Goal: Task Accomplishment & Management: Complete application form

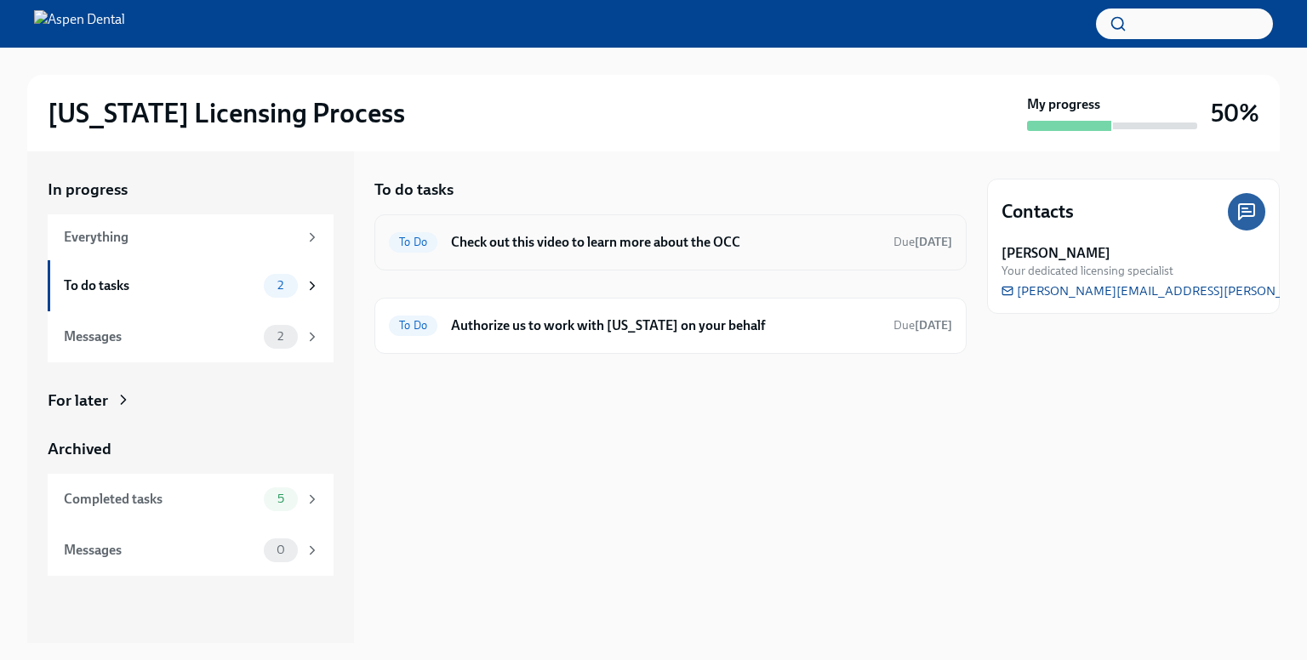
click at [641, 253] on div "To Do Check out this video to learn more about the OCC Due in 4 days" at bounding box center [670, 242] width 563 height 27
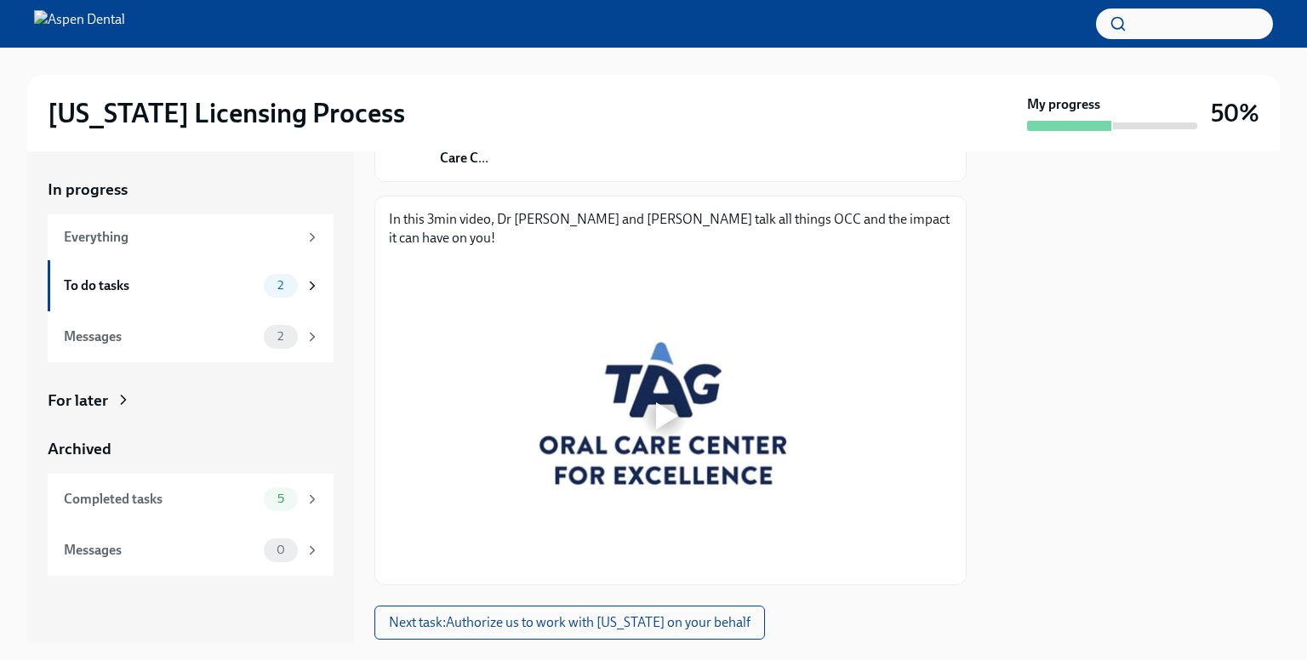
scroll to position [221, 0]
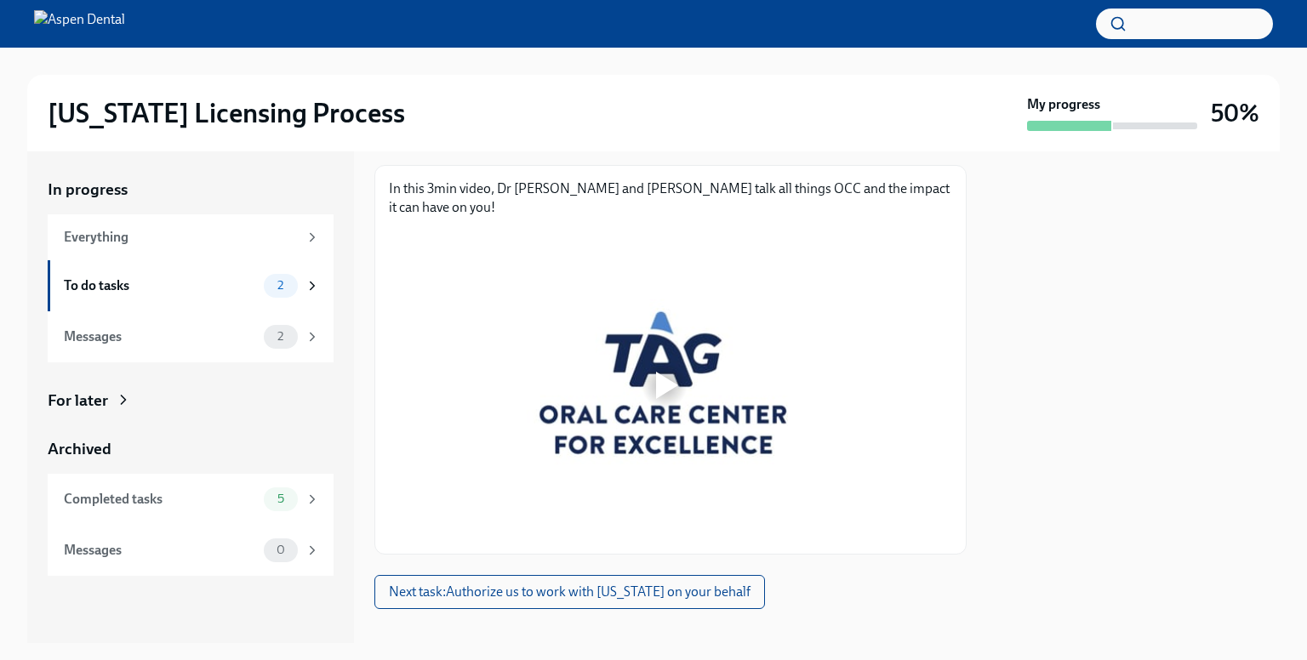
click at [645, 362] on div at bounding box center [664, 385] width 54 height 54
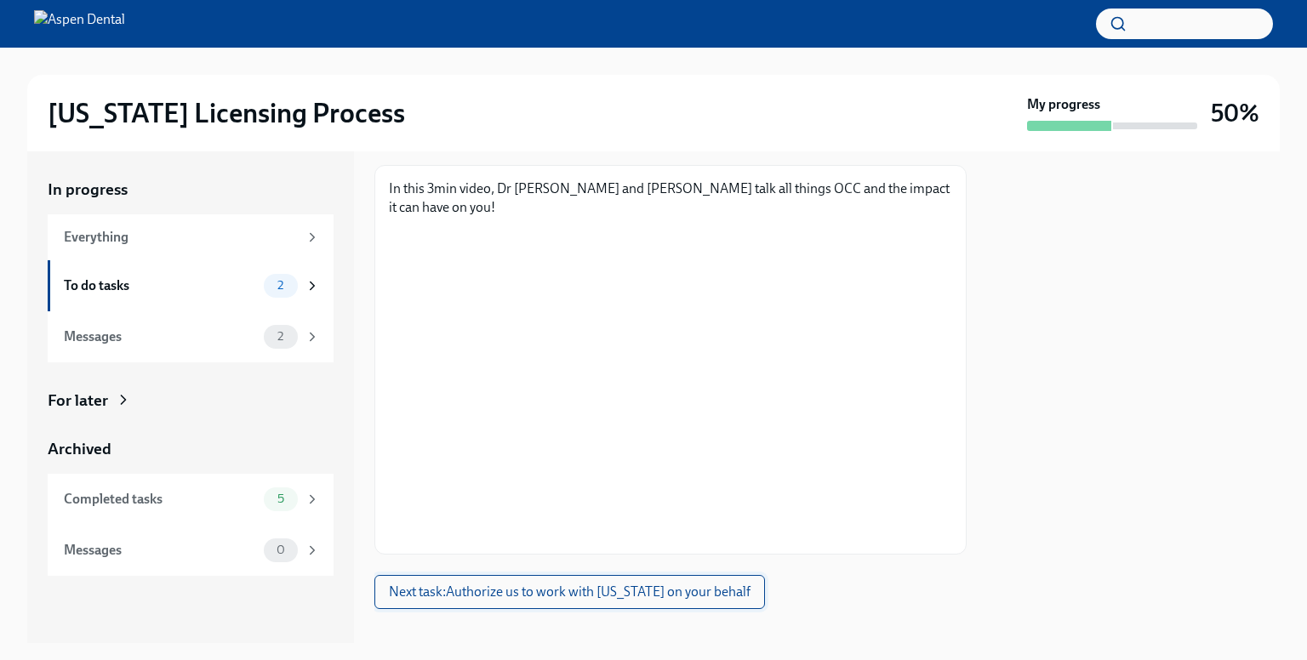
click at [644, 584] on span "Next task : Authorize us to work with Illinois on your behalf" at bounding box center [570, 592] width 362 height 17
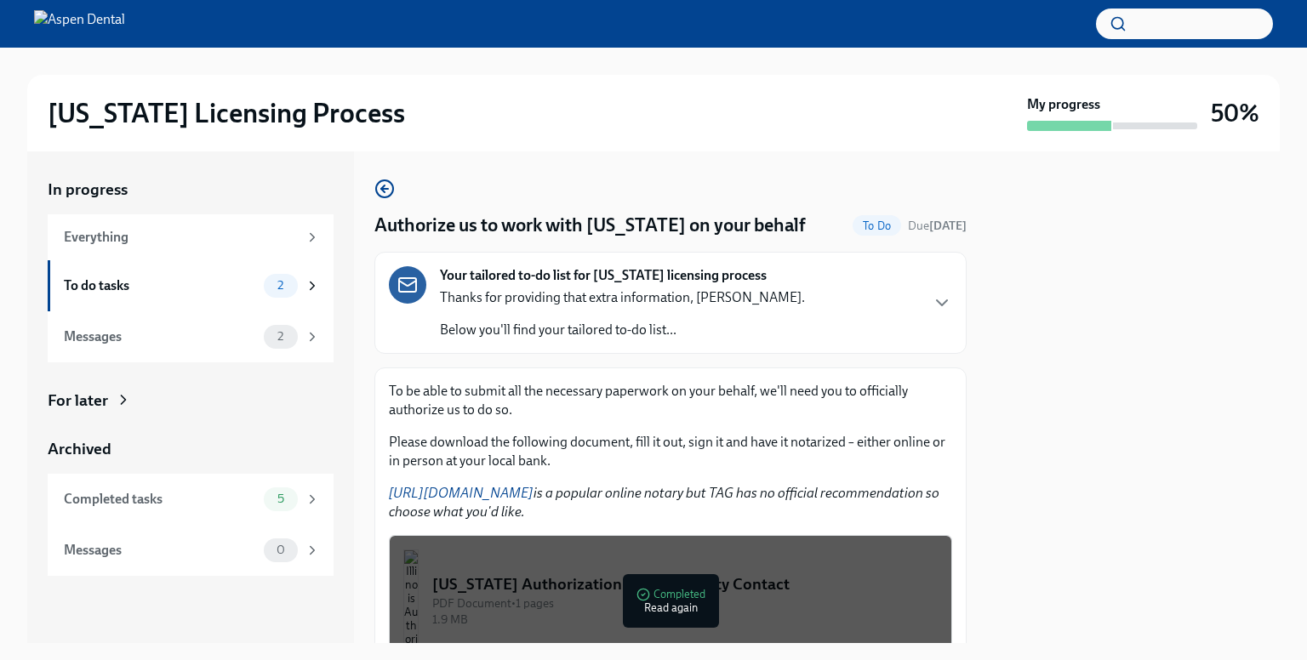
scroll to position [138, 0]
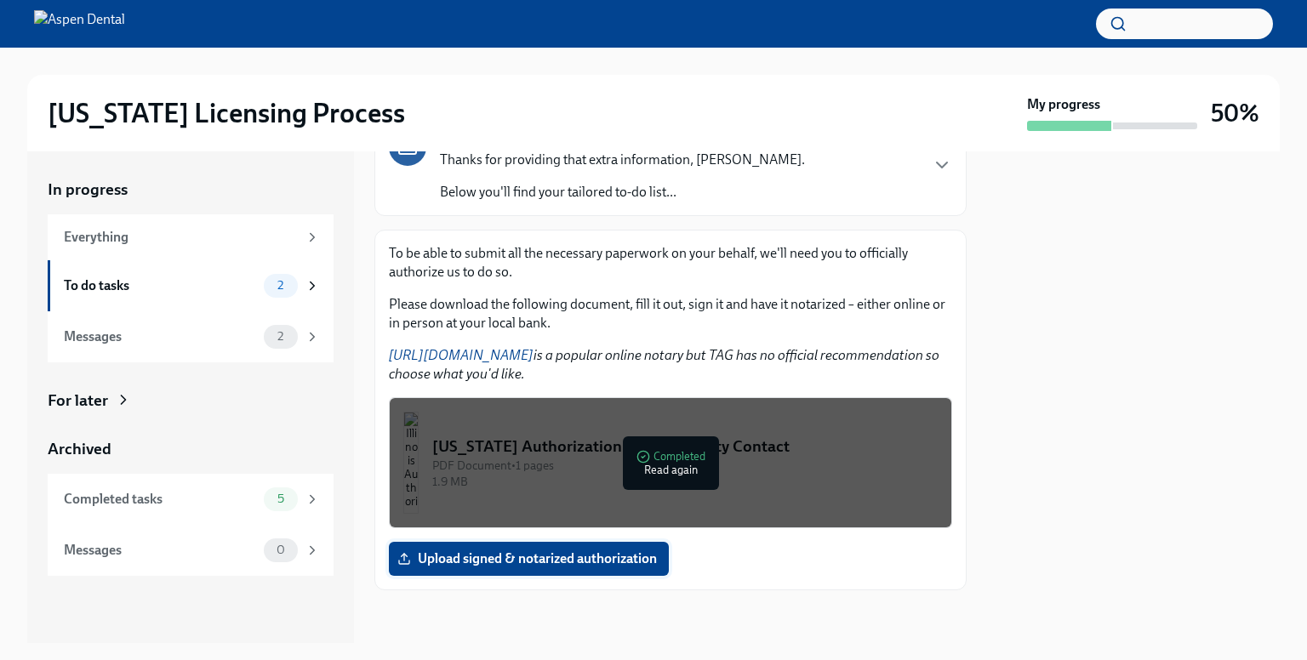
click at [621, 566] on label "Upload signed & notarized authorization" at bounding box center [529, 559] width 280 height 34
click at [0, 0] on input "Upload signed & notarized authorization" at bounding box center [0, 0] width 0 height 0
click at [498, 555] on span "Upload signed & notarized authorization" at bounding box center [529, 558] width 256 height 17
click at [0, 0] on input "Upload signed & notarized authorization" at bounding box center [0, 0] width 0 height 0
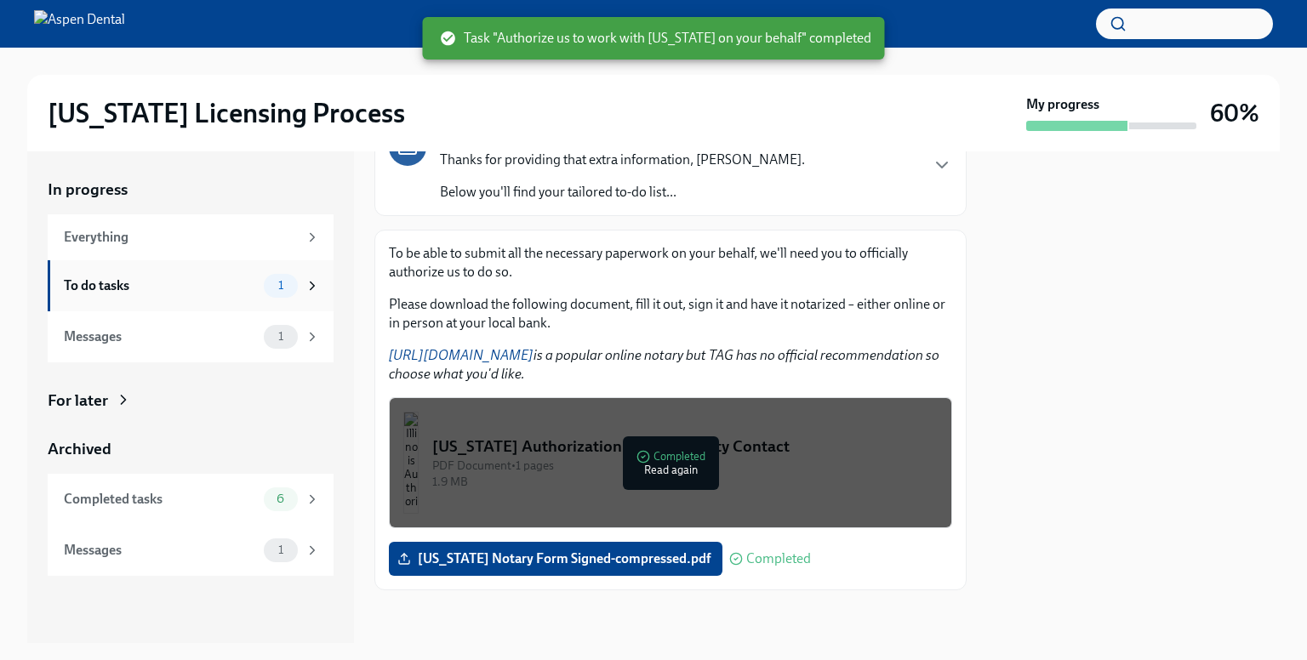
click at [283, 285] on span "1" at bounding box center [281, 285] width 26 height 13
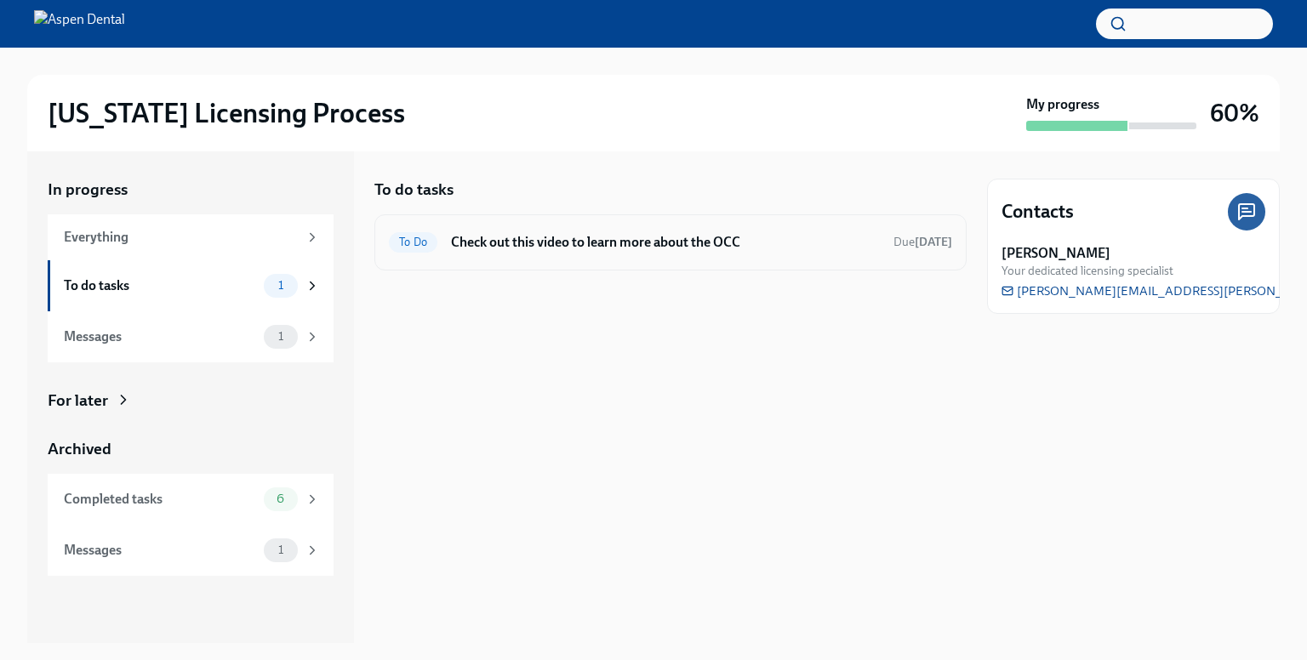
click at [487, 233] on h6 "Check out this video to learn more about the OCC" at bounding box center [665, 242] width 429 height 19
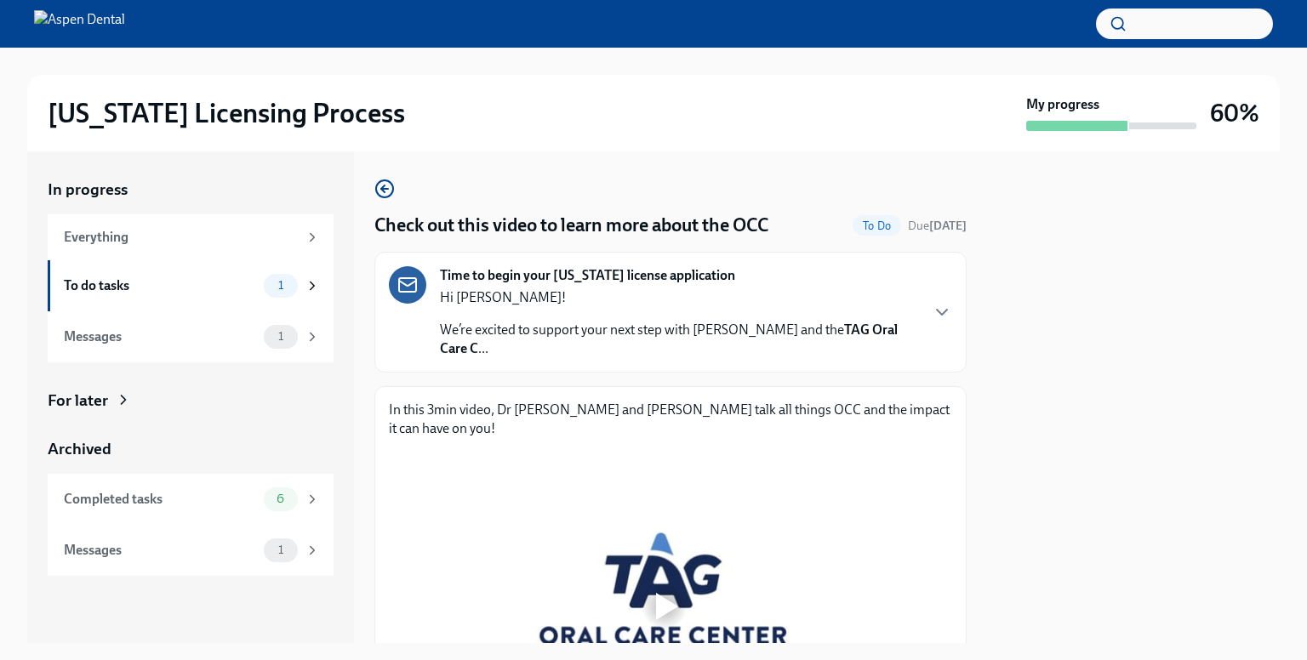
click at [567, 333] on p "We’re excited to support your next step with Aspen Dental and the TAG Oral Care…" at bounding box center [679, 339] width 478 height 37
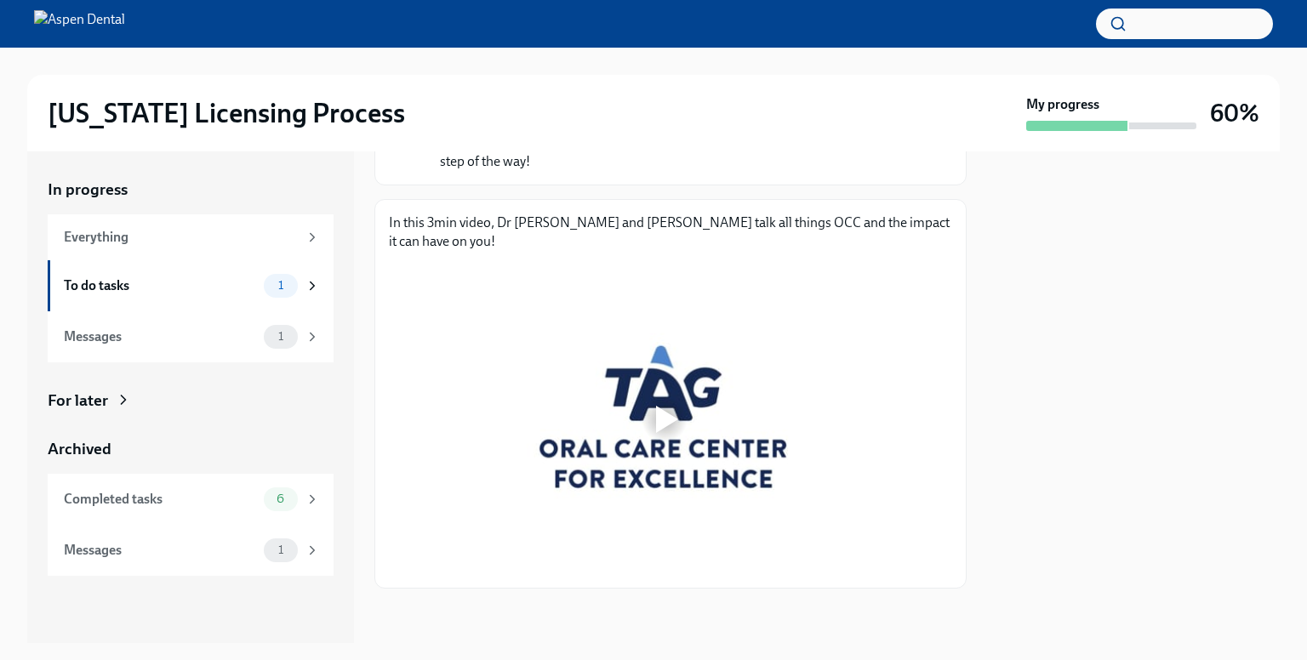
scroll to position [858, 0]
click at [658, 417] on div at bounding box center [667, 419] width 22 height 27
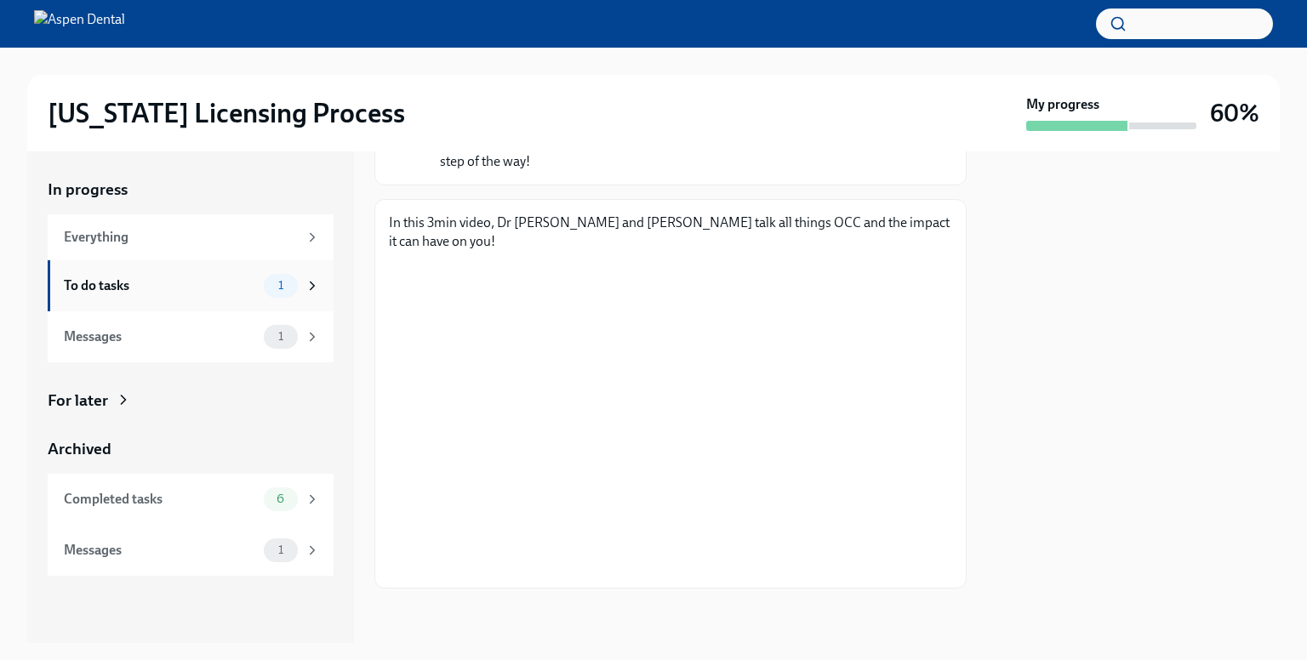
click at [235, 274] on div "To do tasks 1" at bounding box center [192, 286] width 256 height 24
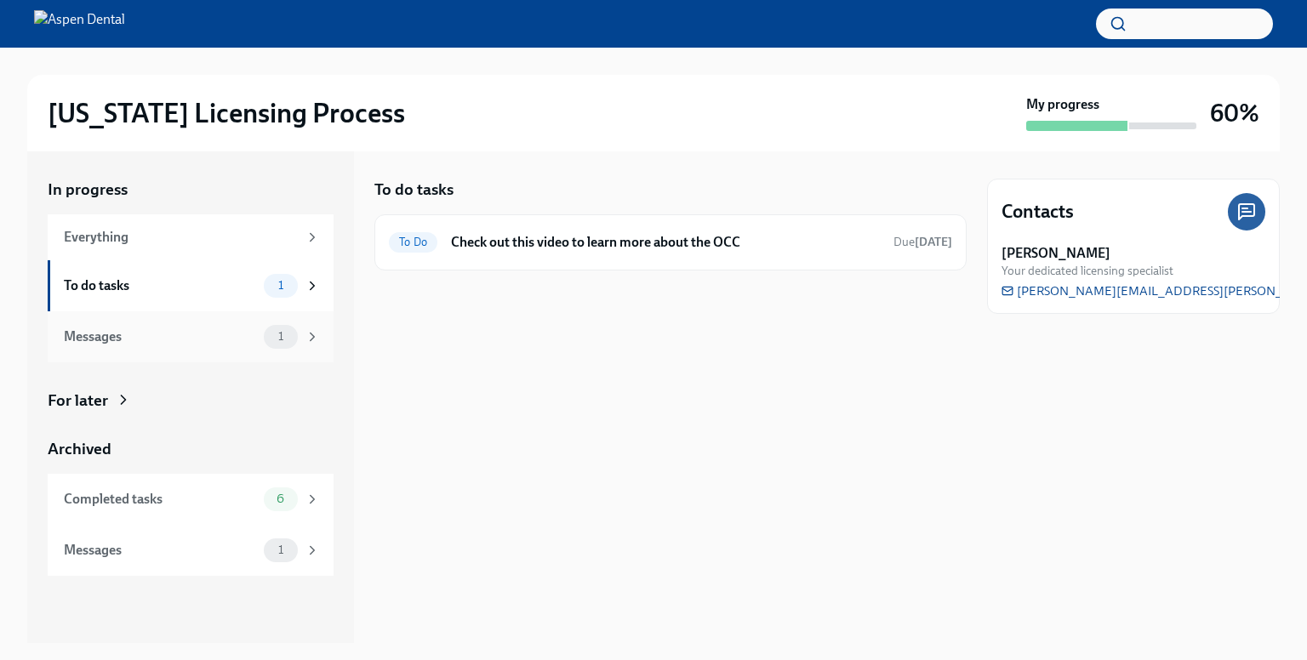
click at [271, 343] on div "1" at bounding box center [281, 337] width 34 height 24
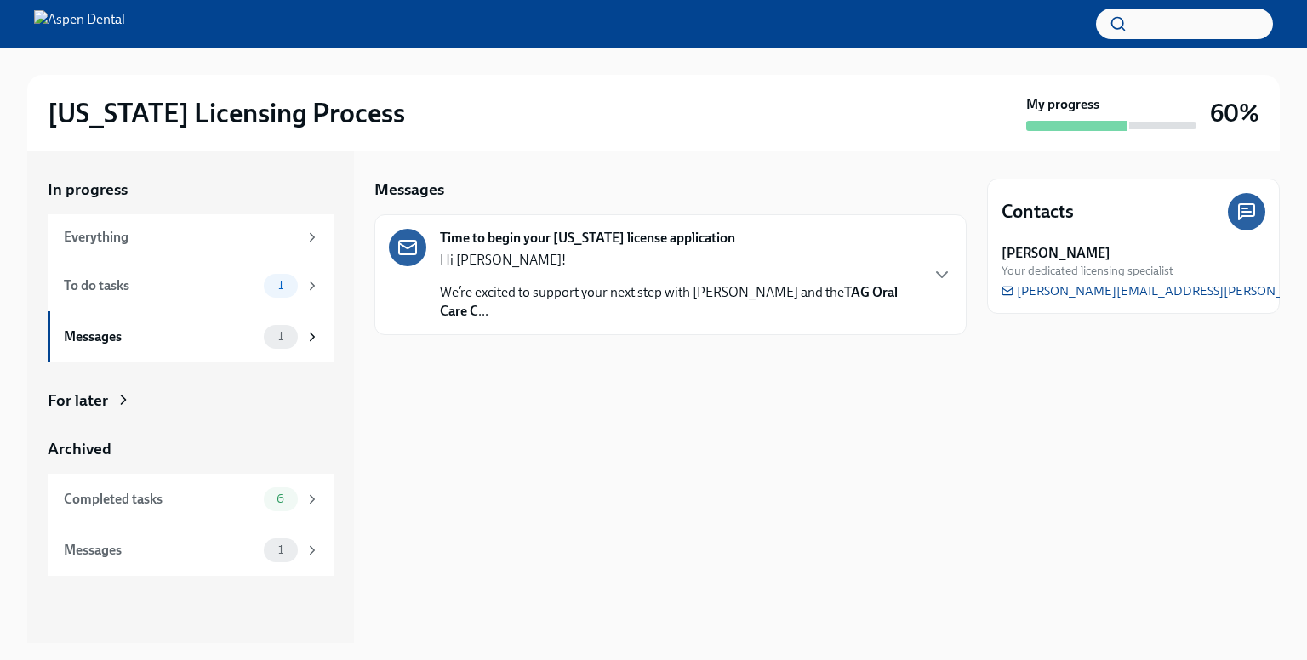
click at [648, 305] on p "We’re excited to support your next step with Aspen Dental and the TAG Oral Care…" at bounding box center [679, 301] width 478 height 37
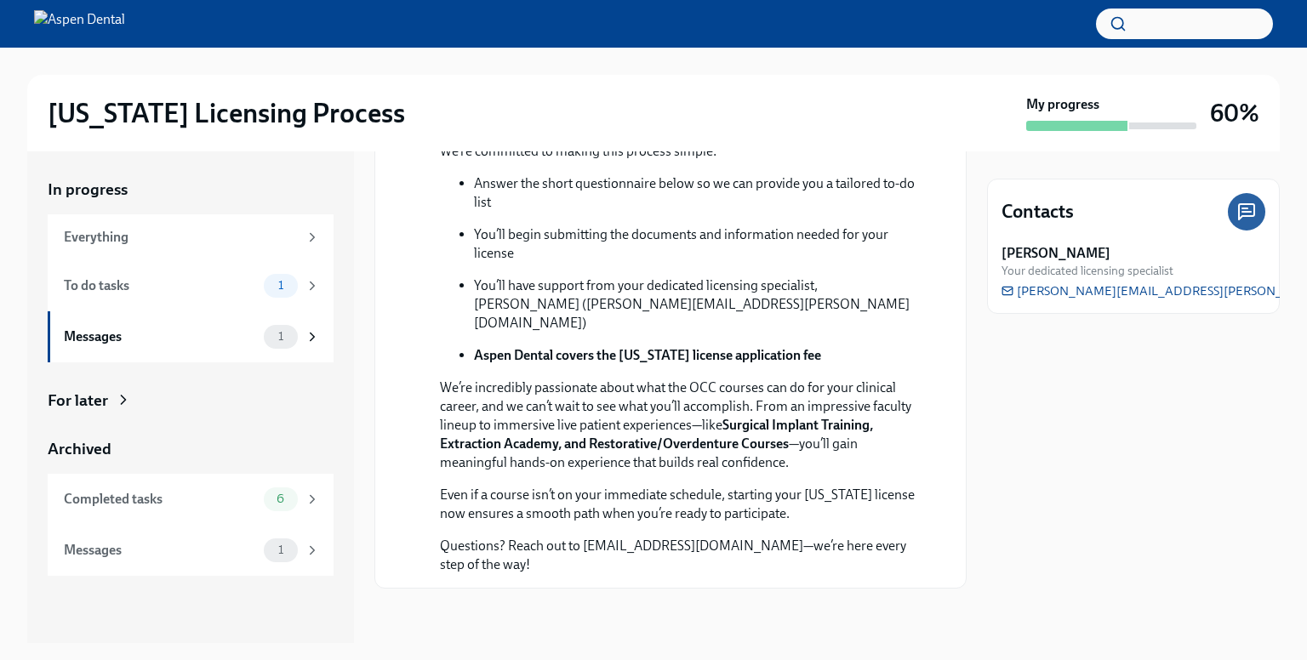
scroll to position [436, 0]
click at [252, 547] on div "Messages" at bounding box center [160, 550] width 193 height 19
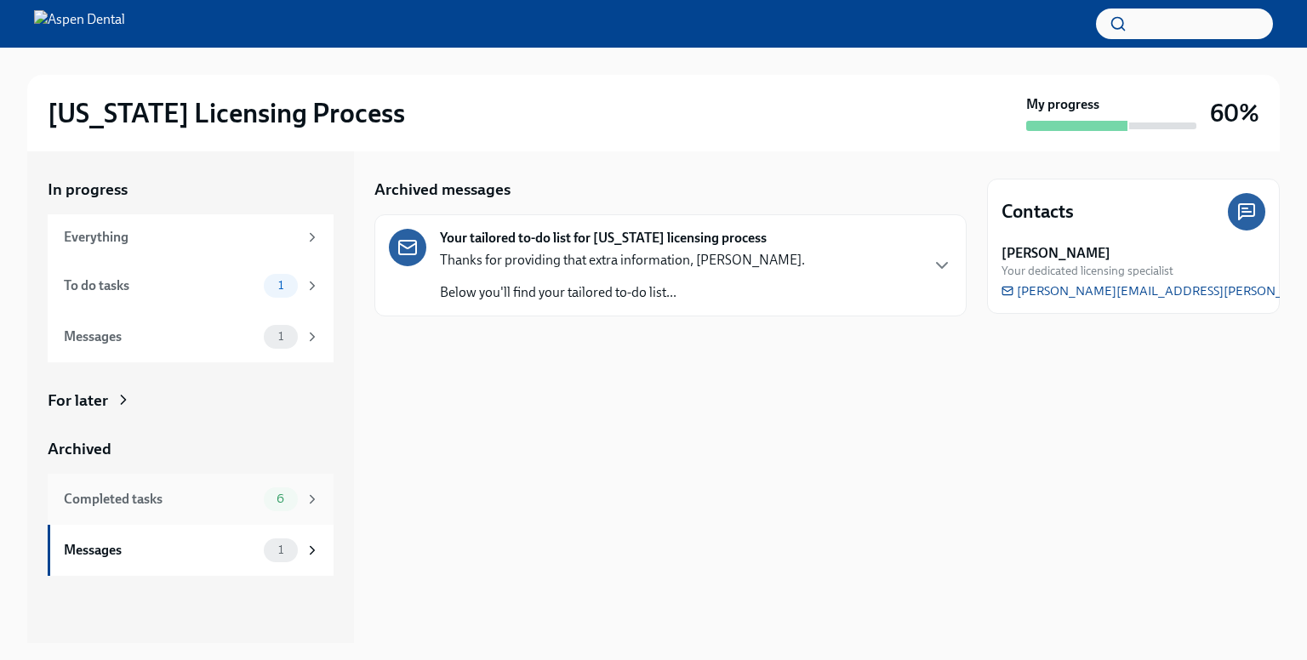
click at [259, 504] on div "Completed tasks 6" at bounding box center [192, 499] width 256 height 24
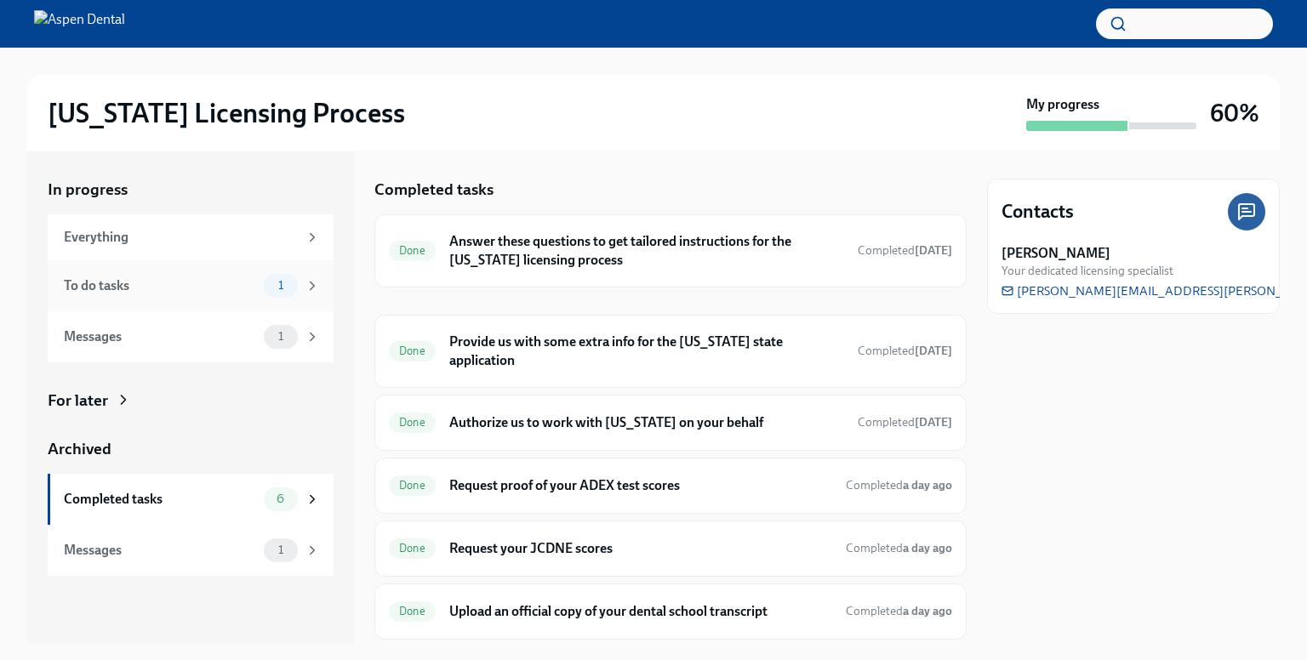
click at [82, 282] on div "To do tasks" at bounding box center [160, 285] width 193 height 19
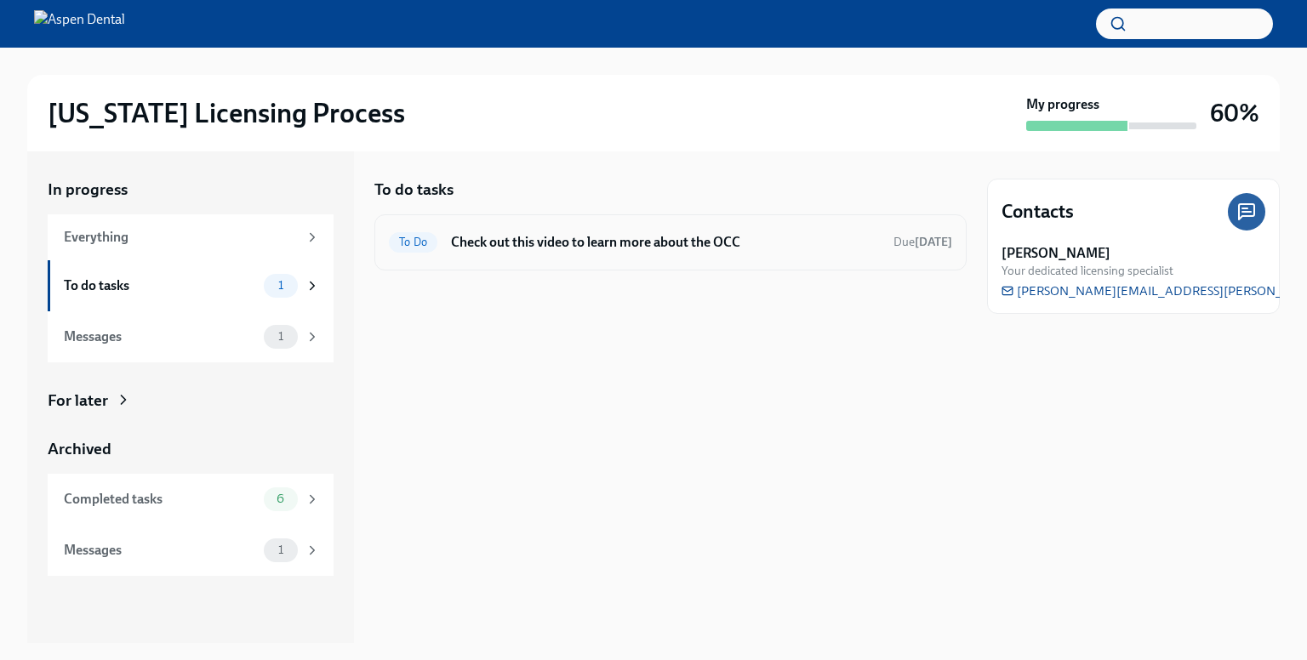
click at [525, 239] on h6 "Check out this video to learn more about the OCC" at bounding box center [665, 242] width 429 height 19
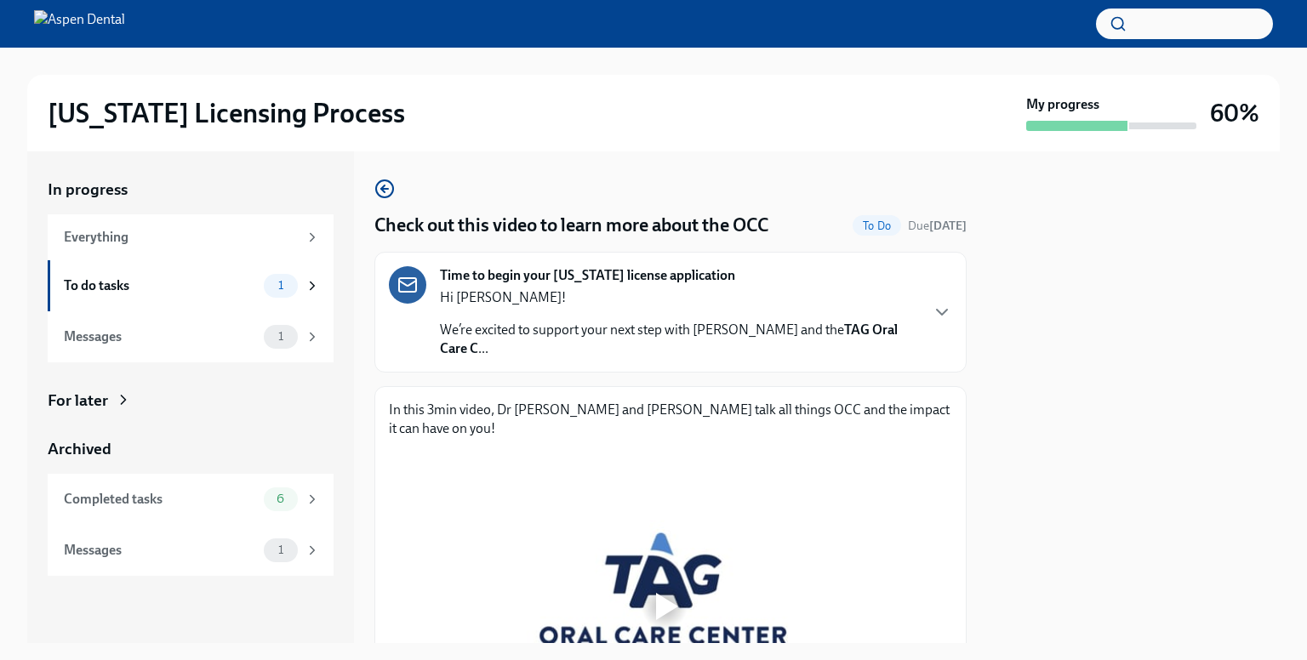
click at [866, 333] on strong "TAG Oral Care C" at bounding box center [669, 339] width 458 height 35
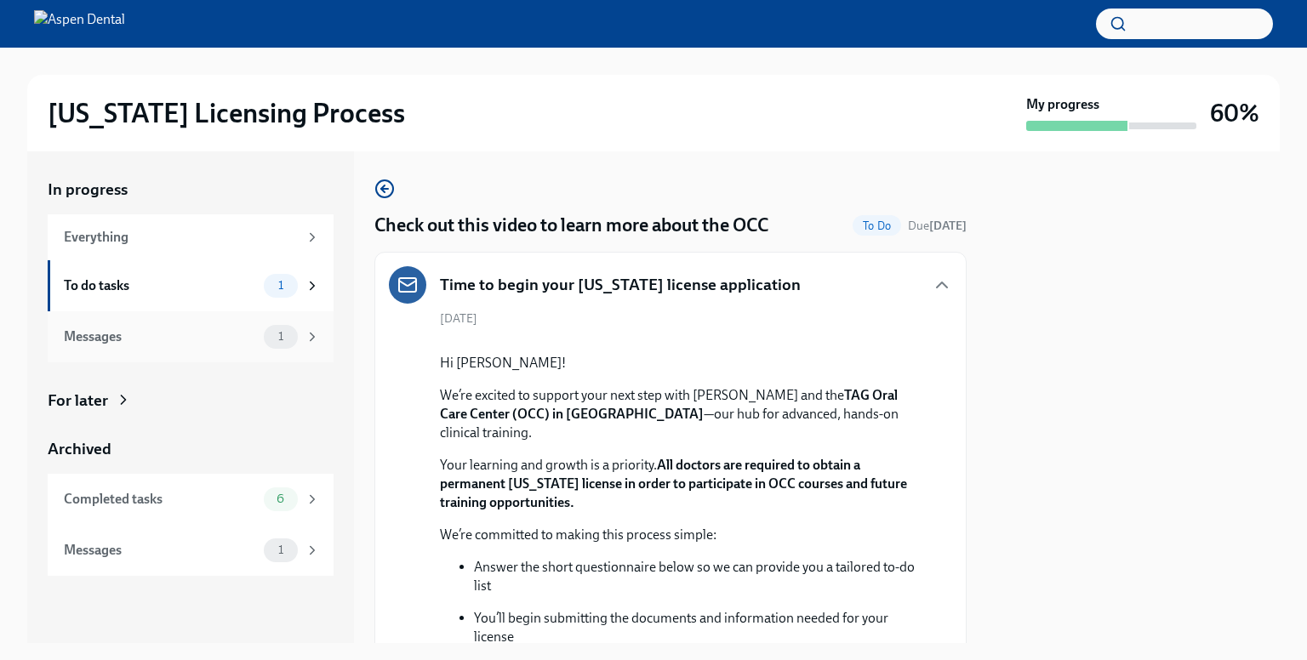
click at [276, 338] on span "1" at bounding box center [281, 336] width 26 height 13
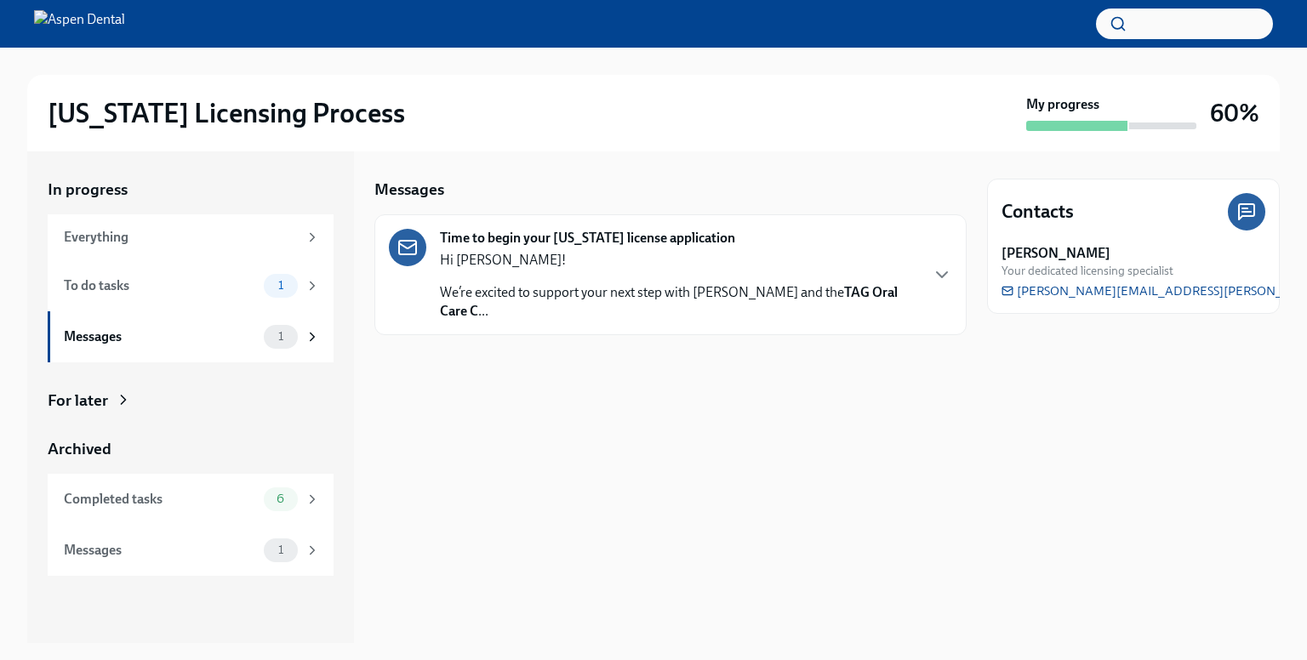
click at [699, 301] on p "We’re excited to support your next step with Aspen Dental and the TAG Oral Care…" at bounding box center [679, 301] width 478 height 37
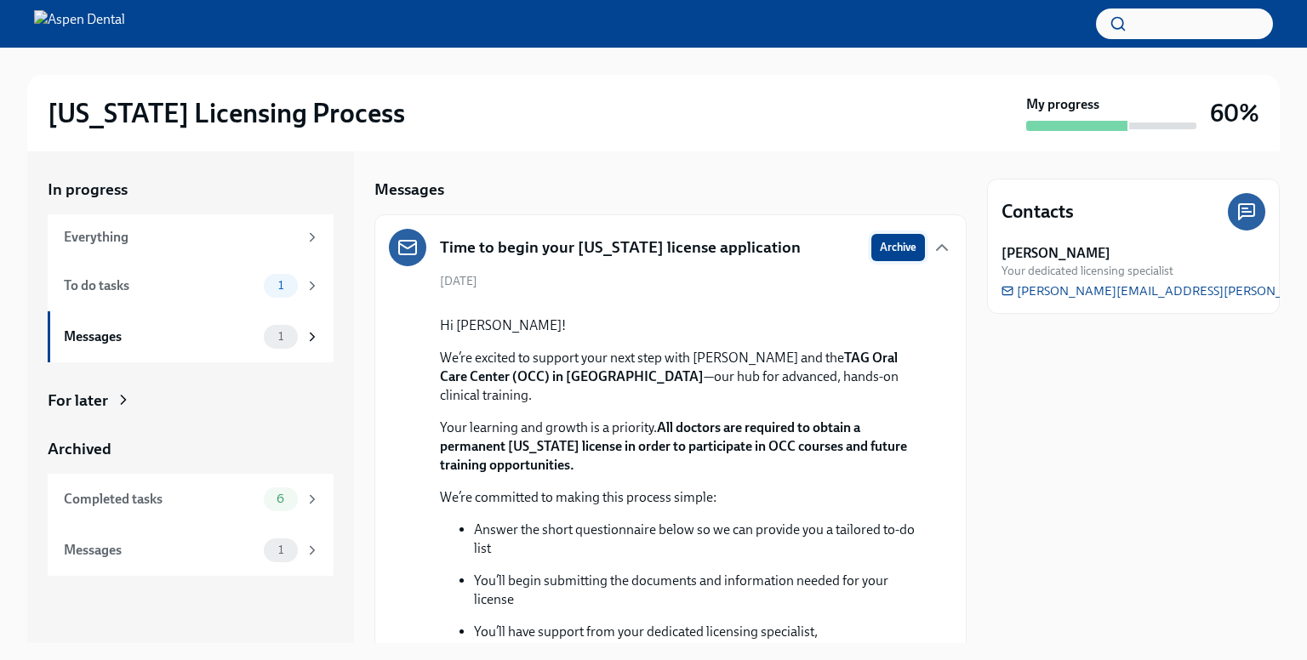
click at [891, 242] on span "Archive" at bounding box center [898, 247] width 37 height 17
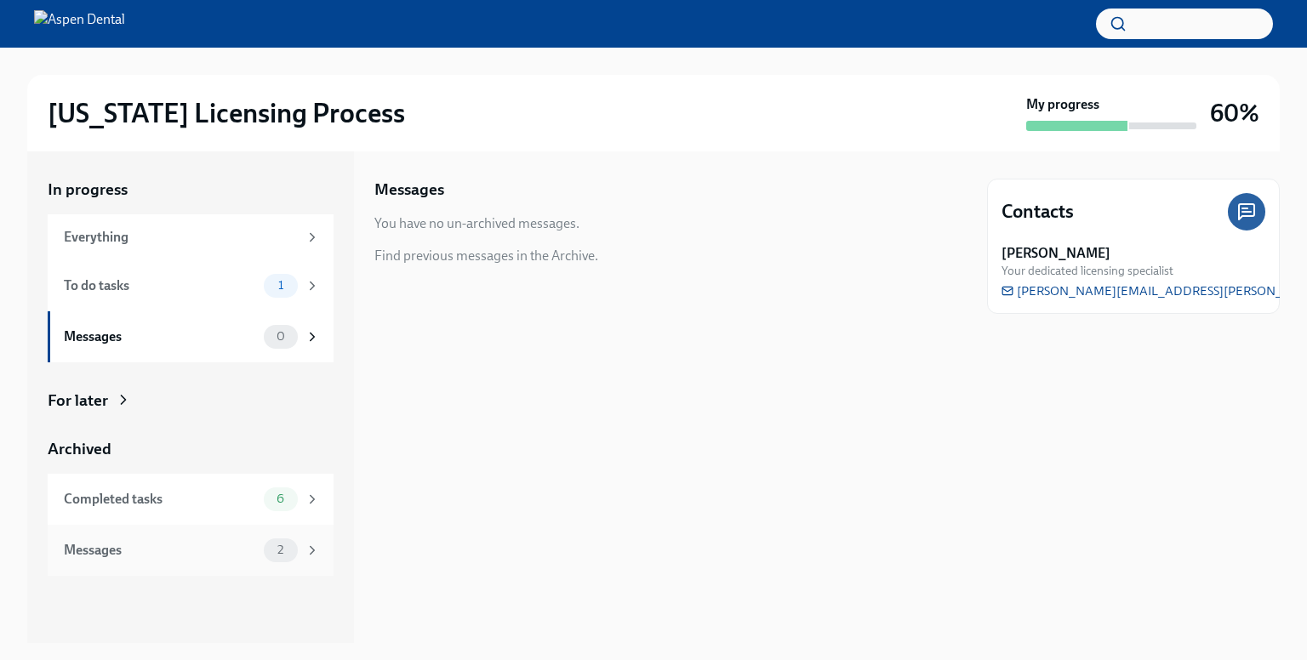
click at [247, 548] on div "Messages" at bounding box center [160, 550] width 193 height 19
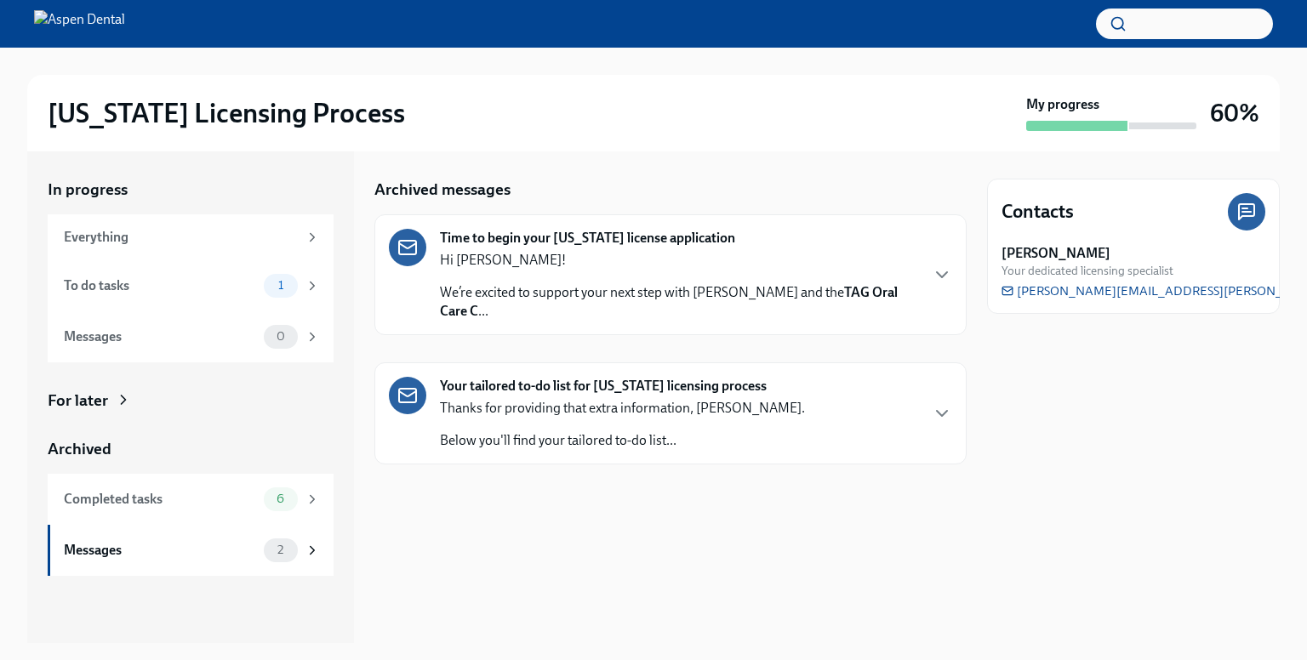
click at [853, 413] on div "Your tailored to-do list for Illinois licensing process Thanks for providing th…" at bounding box center [670, 413] width 563 height 73
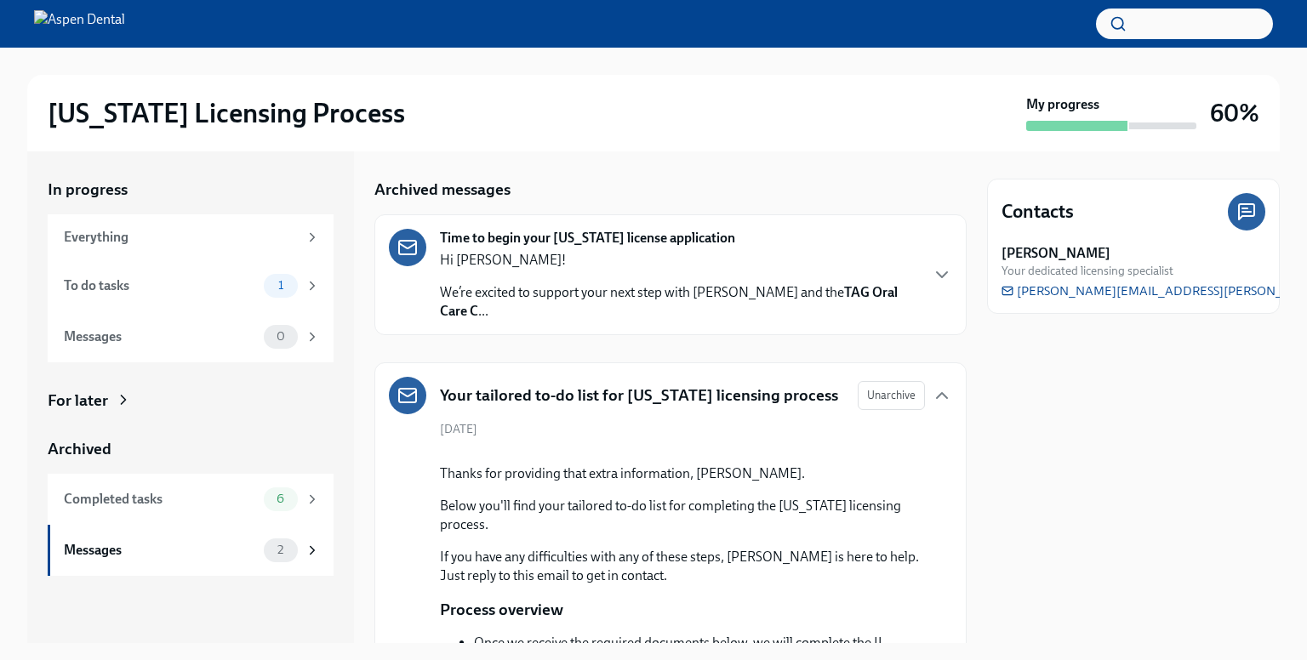
click at [915, 293] on div "Time to begin your Illinois license application Hi Dr. ABDALLA! We’re excited t…" at bounding box center [670, 275] width 563 height 92
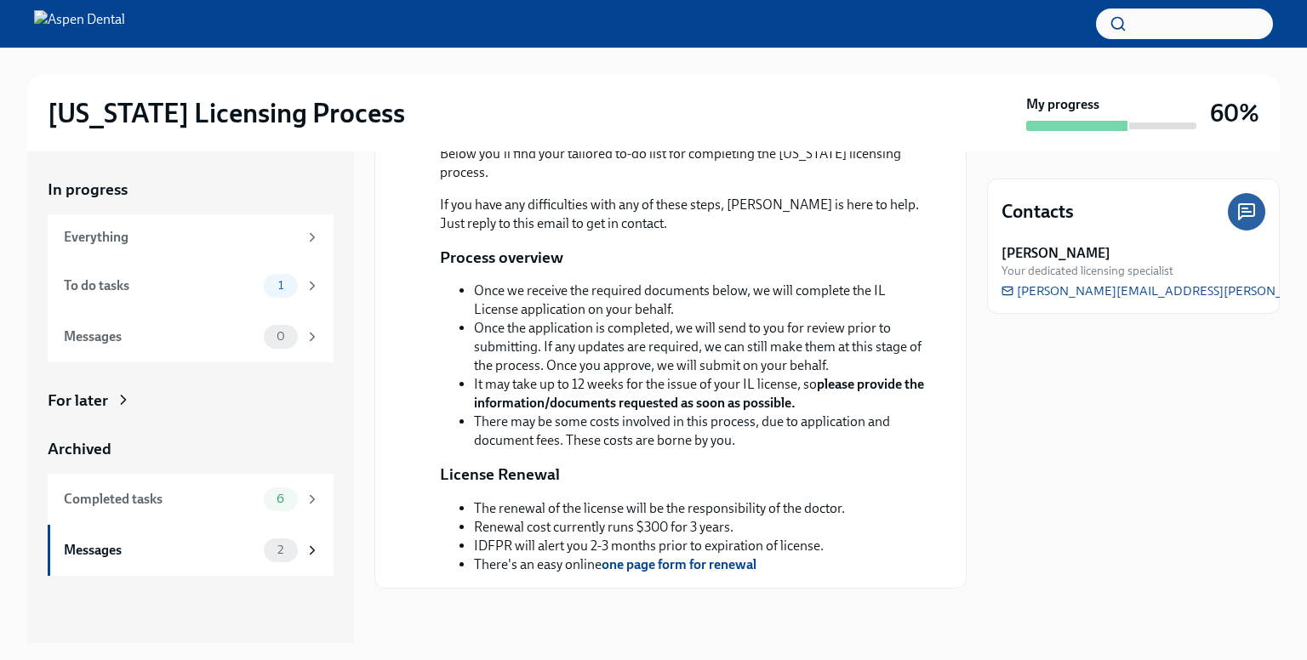
scroll to position [1171, 0]
click at [684, 564] on strong "one page form for renewal" at bounding box center [678, 564] width 155 height 16
click at [174, 491] on div "Completed tasks" at bounding box center [160, 499] width 193 height 19
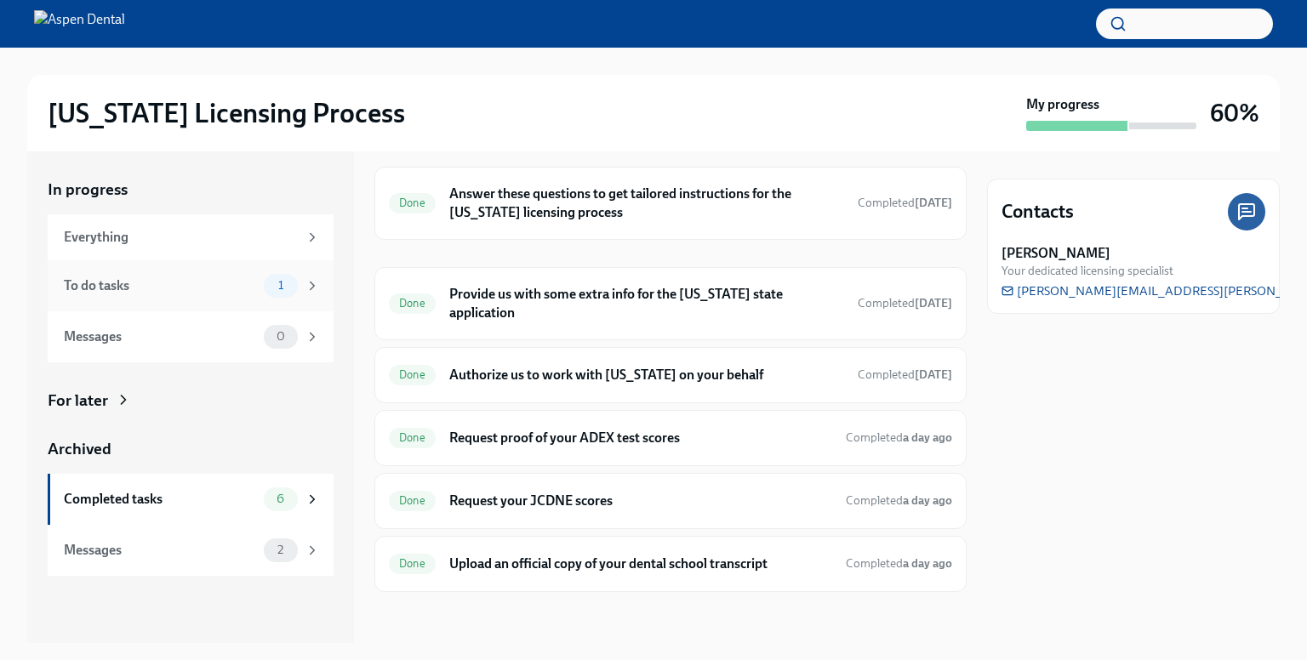
click at [245, 297] on div "To do tasks 1" at bounding box center [191, 285] width 286 height 51
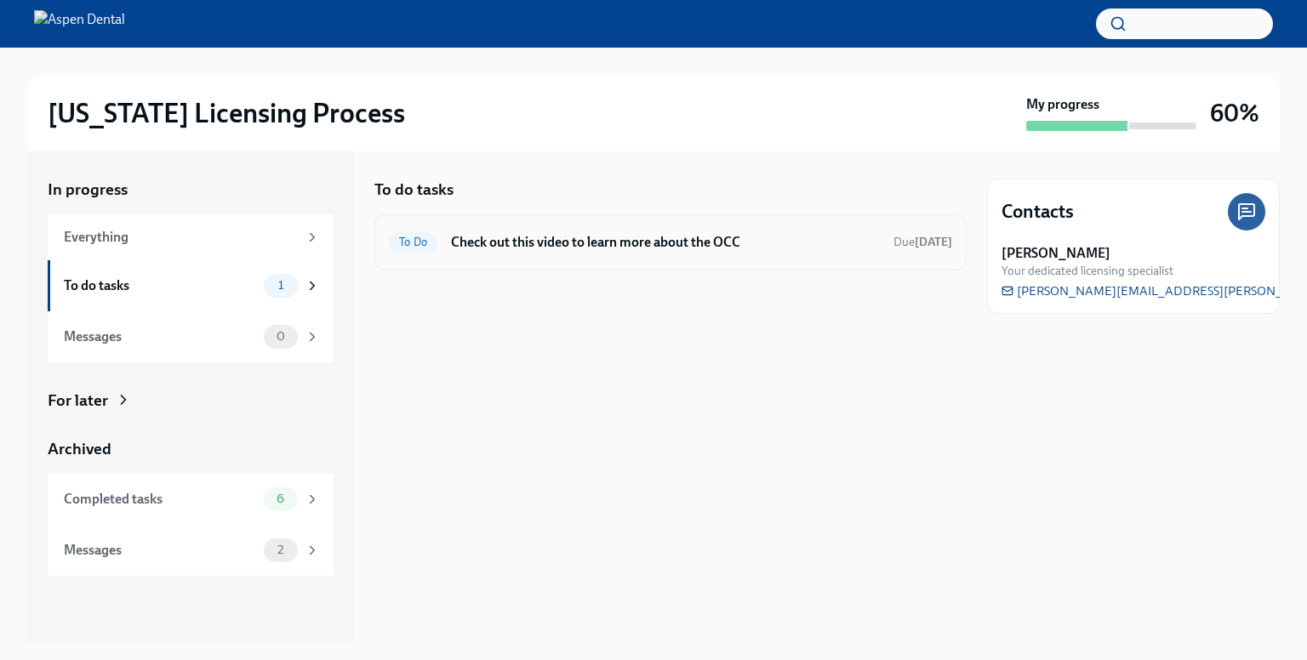
click at [598, 249] on h6 "Check out this video to learn more about the OCC" at bounding box center [665, 242] width 429 height 19
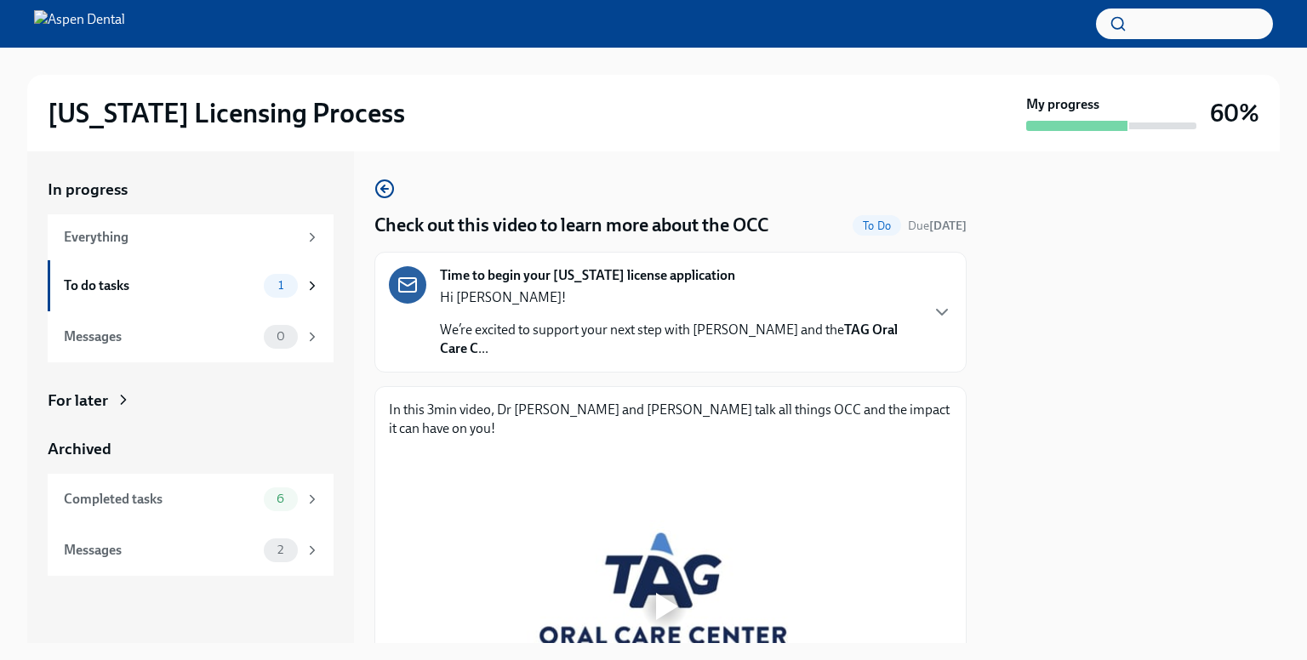
click at [403, 286] on icon at bounding box center [407, 285] width 20 height 20
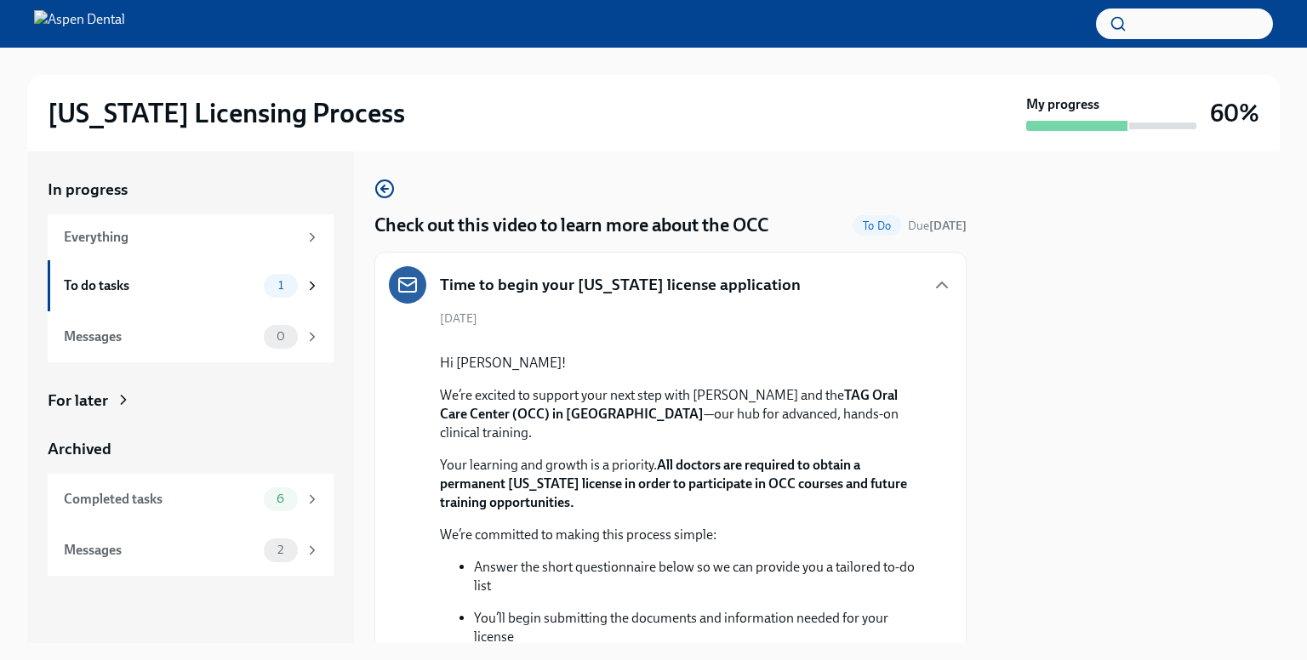
click at [403, 286] on icon at bounding box center [407, 285] width 20 height 20
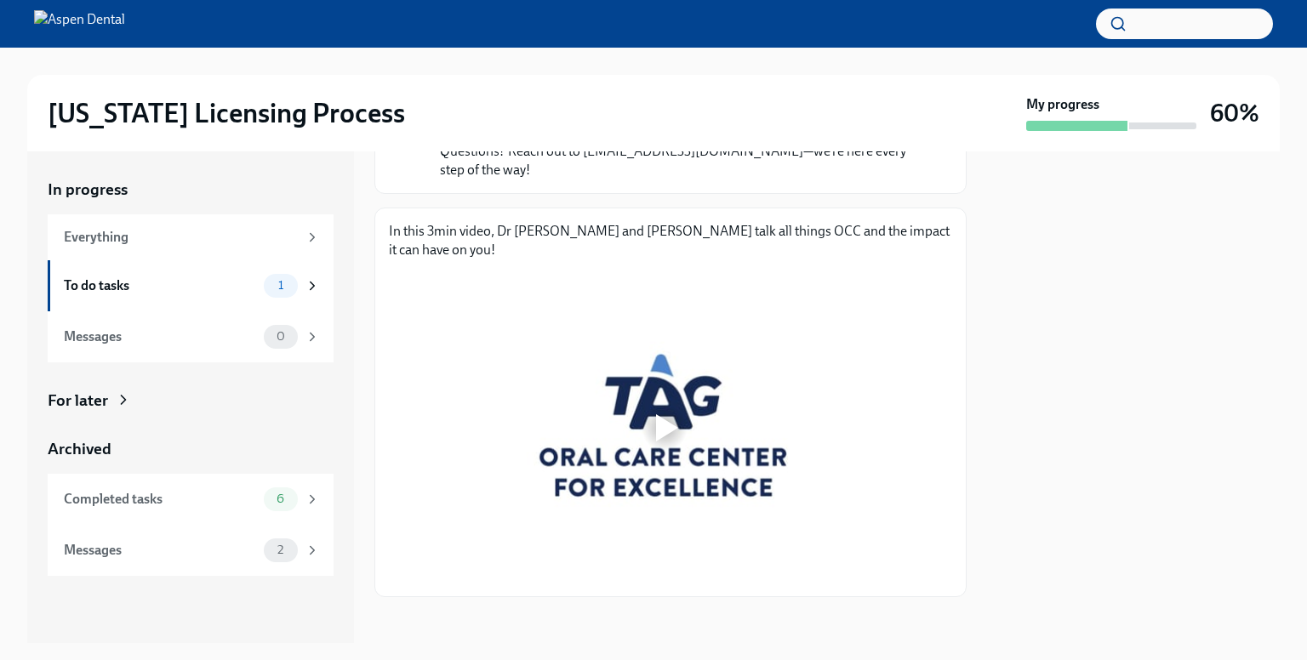
scroll to position [858, 0]
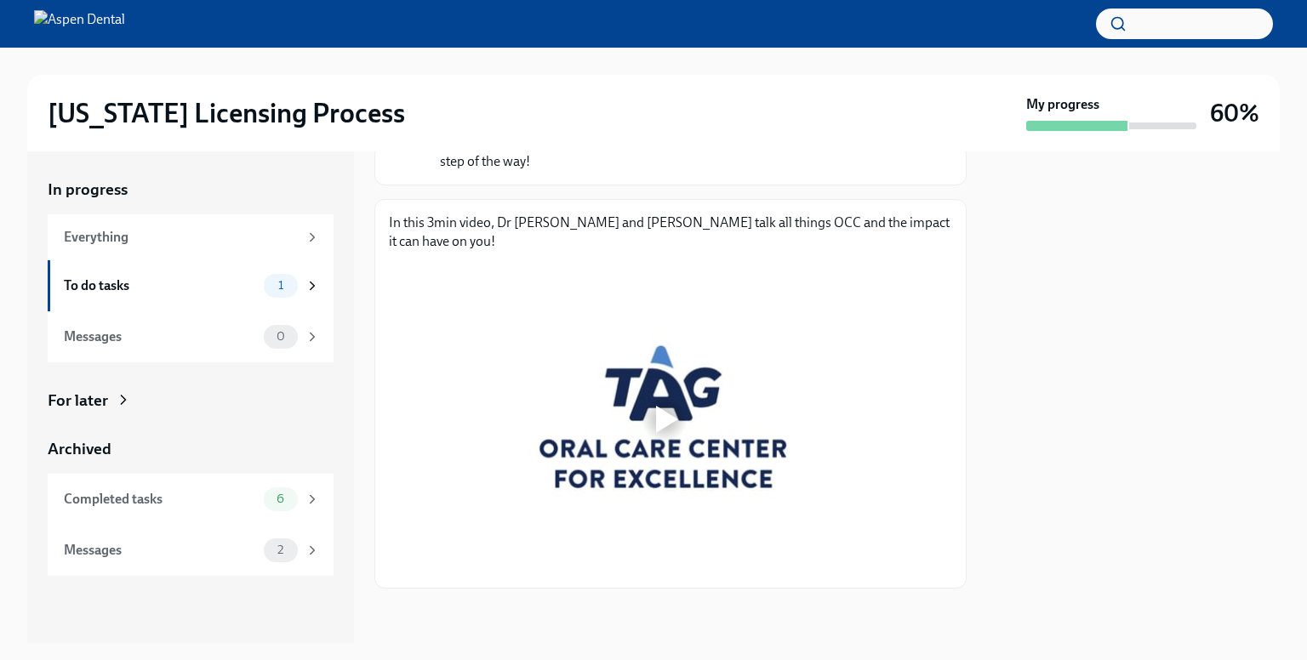
click at [650, 402] on div at bounding box center [664, 419] width 54 height 54
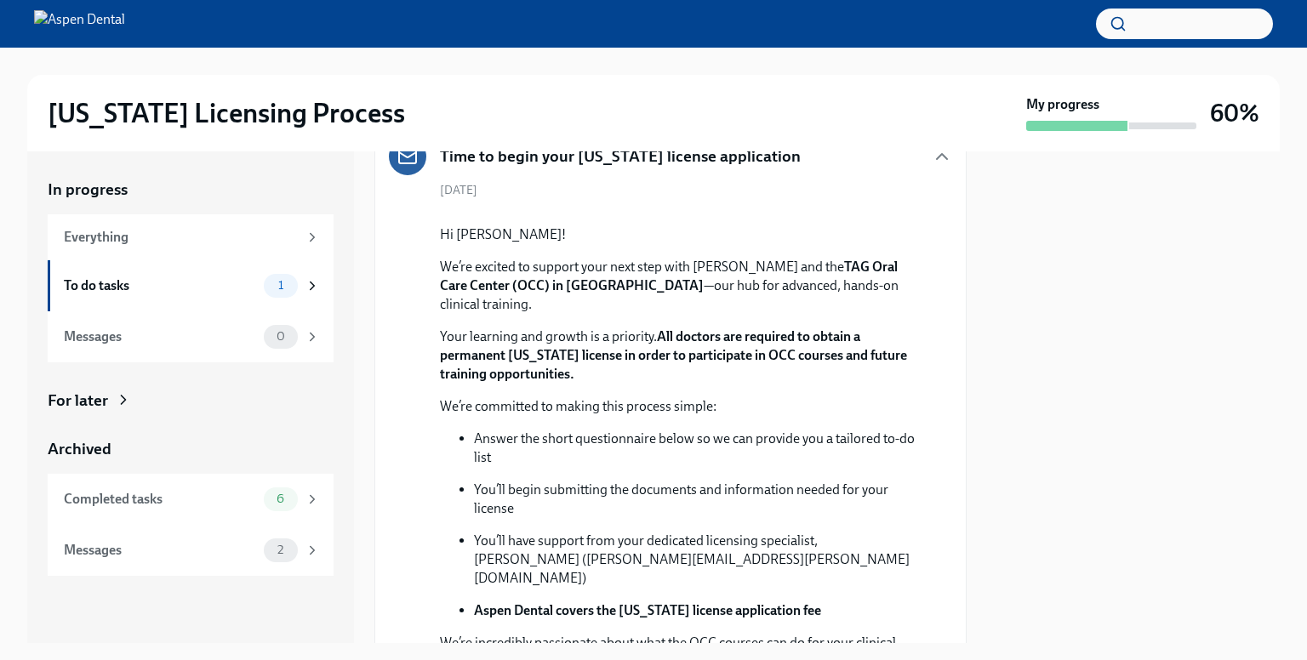
scroll to position [0, 0]
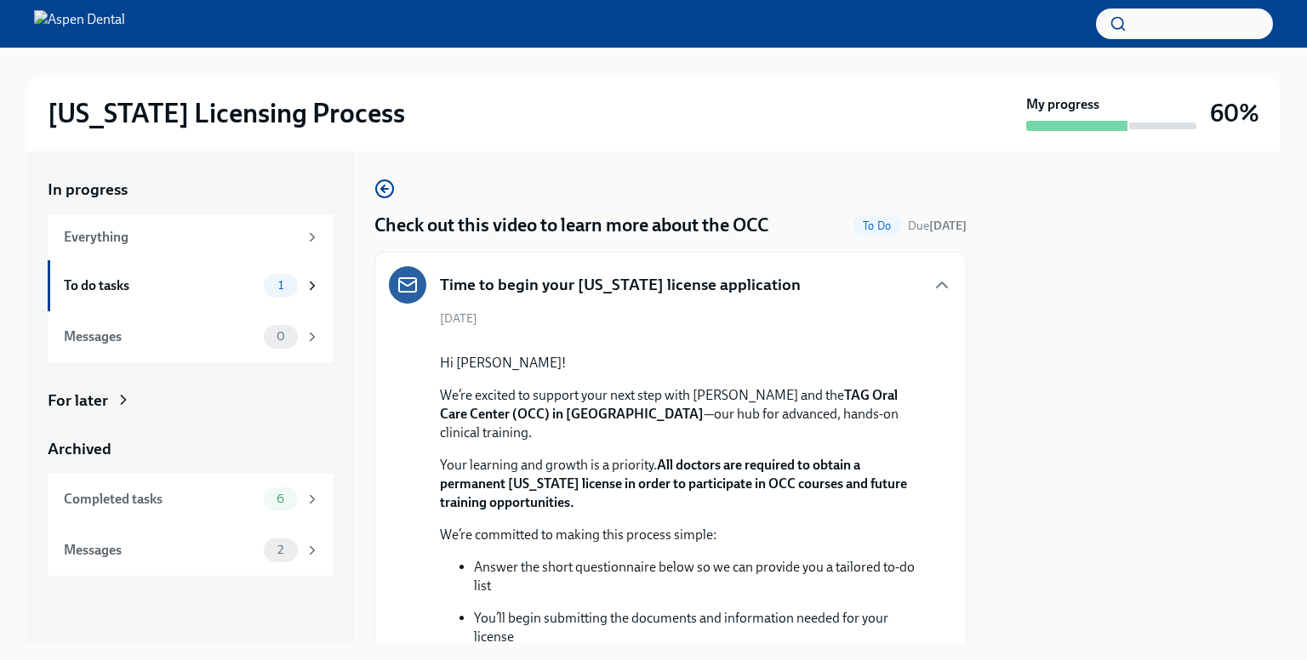
click at [522, 310] on div "Time to begin your Illinois license application August 21st Hi Dr. ABDALLA! We’…" at bounding box center [670, 612] width 563 height 692
click at [937, 286] on icon "button" at bounding box center [942, 284] width 10 height 5
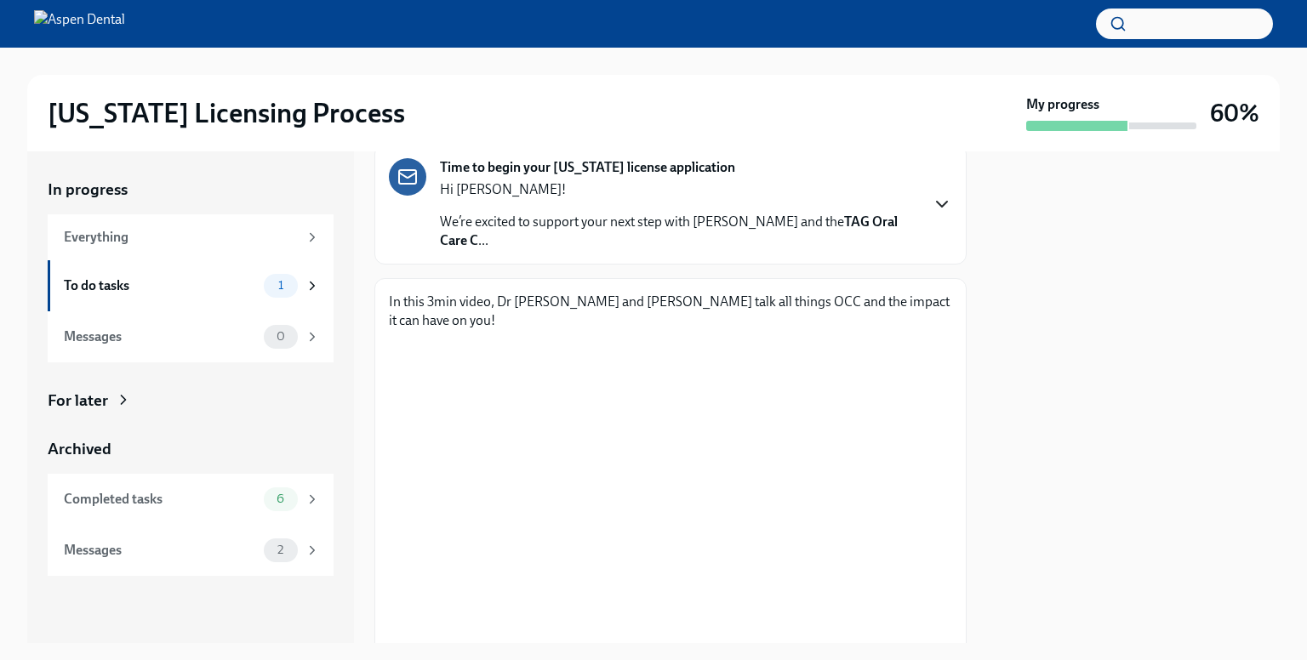
scroll to position [167, 0]
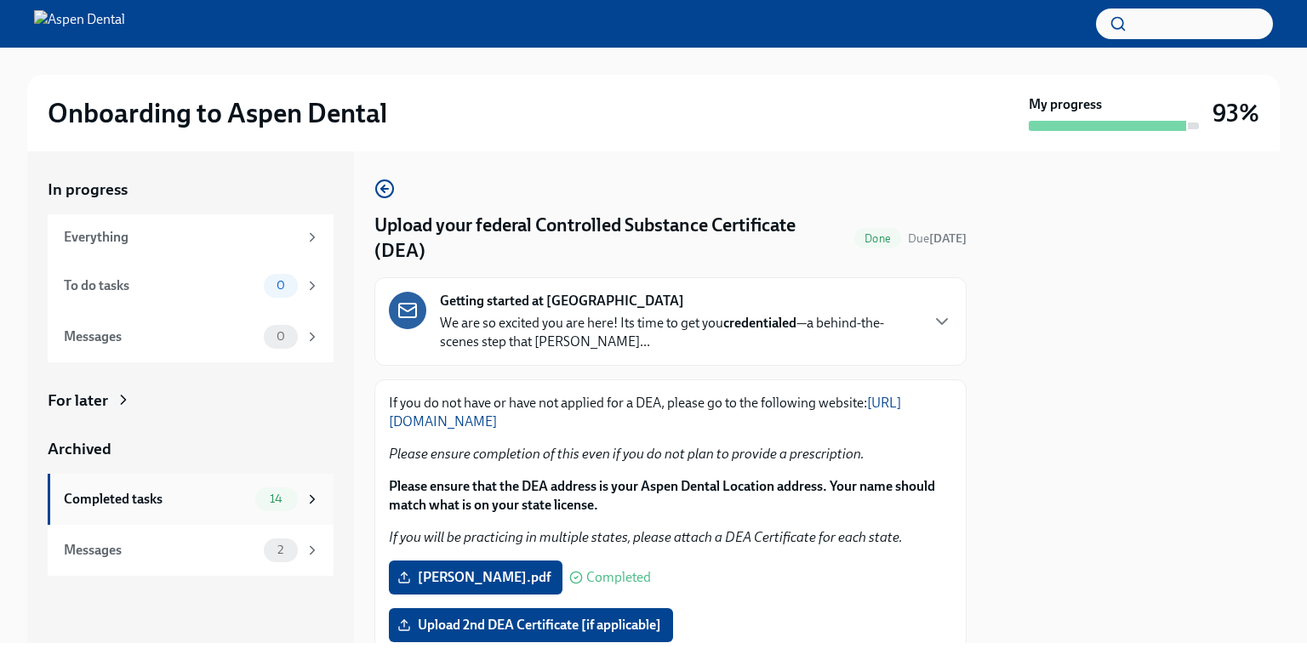
click at [245, 503] on div "Completed tasks" at bounding box center [156, 499] width 185 height 19
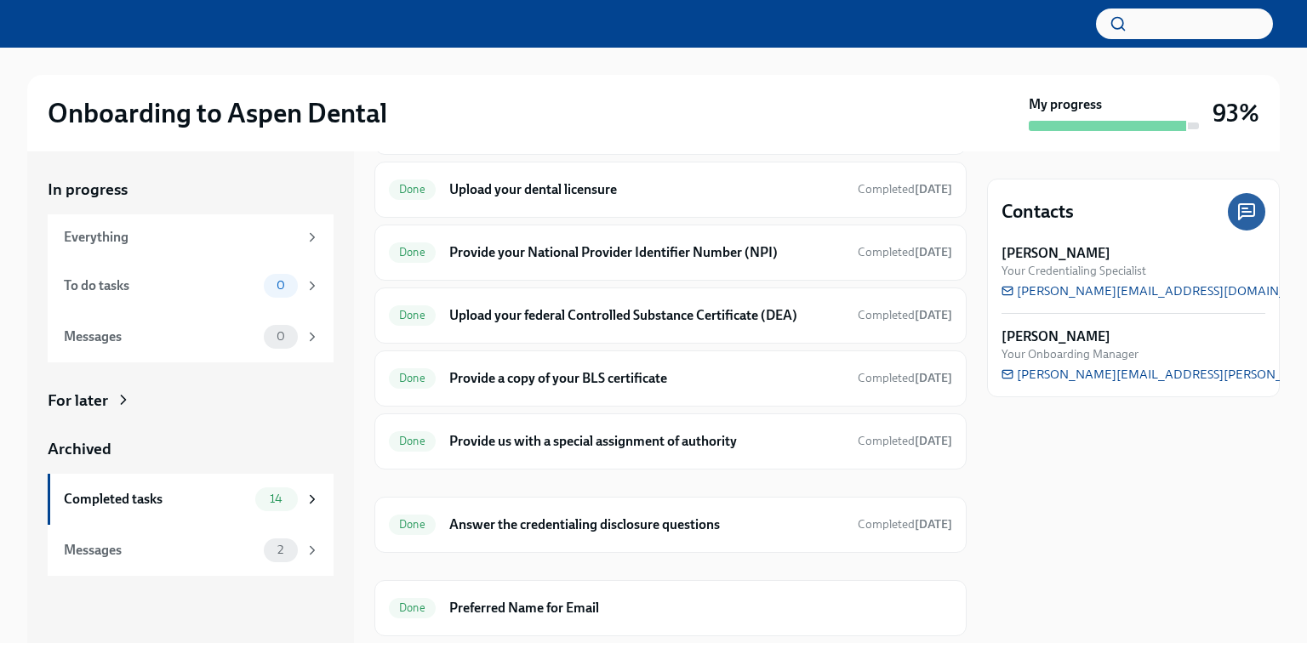
scroll to position [552, 0]
